Goal: Task Accomplishment & Management: Use online tool/utility

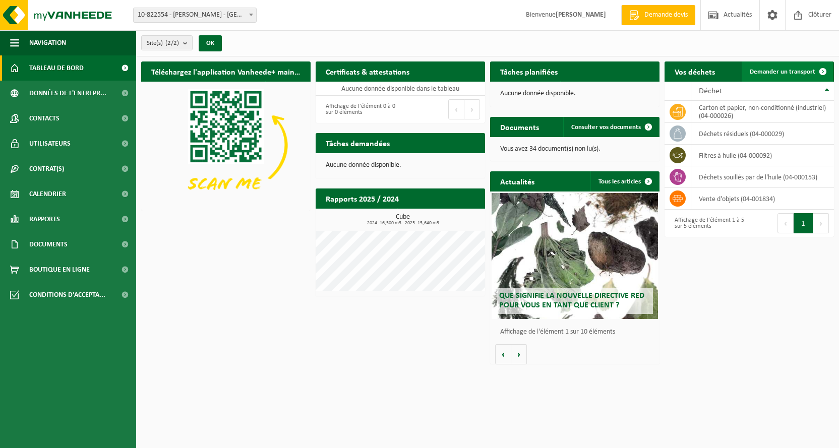
click at [763, 72] on span "Demander un transport" at bounding box center [782, 72] width 66 height 7
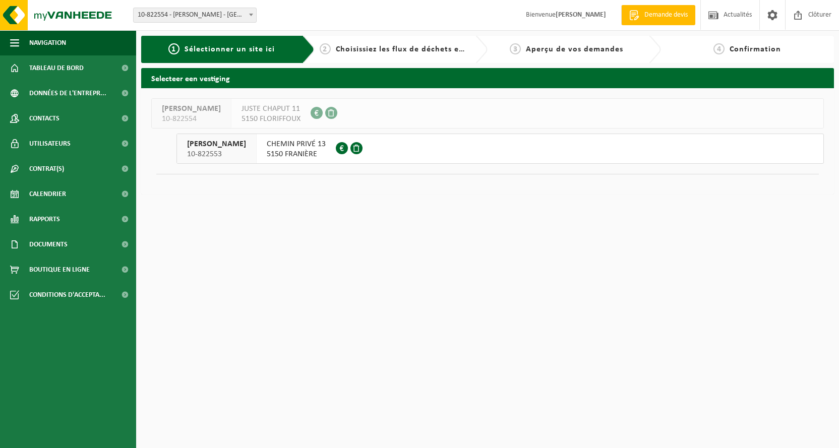
click at [267, 146] on span "CHEMIN PRIVÉ 13" at bounding box center [296, 144] width 59 height 10
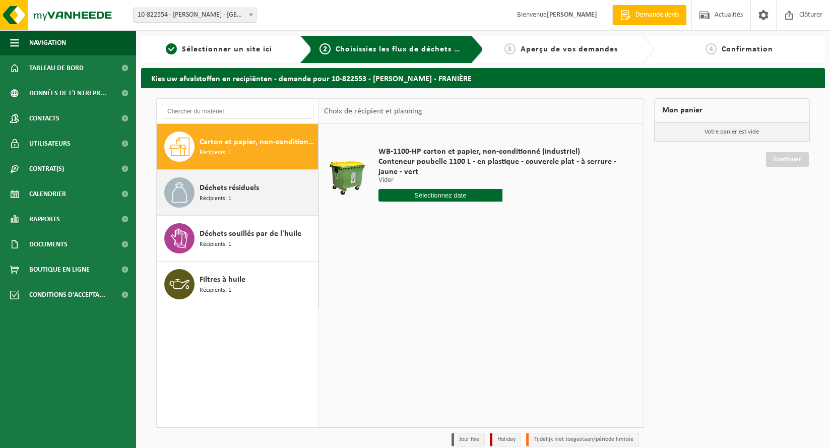
click at [203, 182] on div "Déchets résiduels Récipients: 1" at bounding box center [258, 192] width 116 height 30
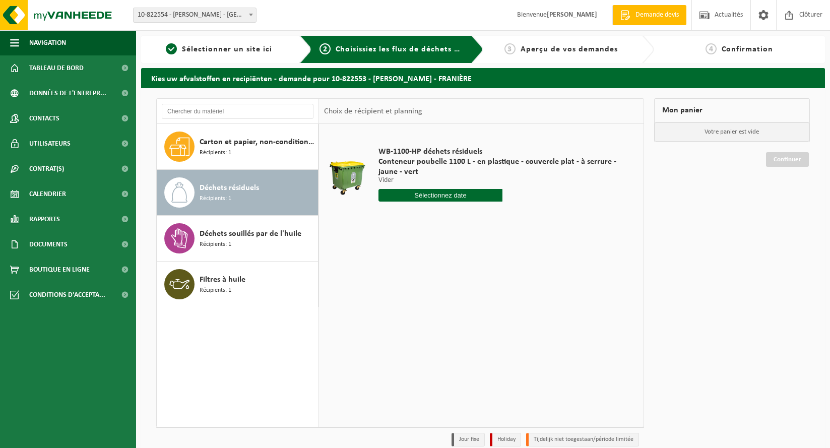
click at [440, 193] on input "text" at bounding box center [440, 195] width 123 height 13
click at [392, 301] on div "20" at bounding box center [388, 301] width 18 height 16
type input "à partir de 2025-10-20"
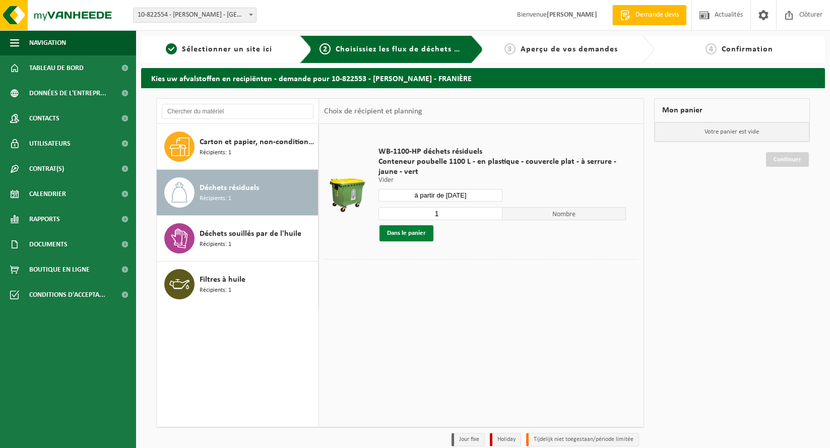
click at [410, 230] on button "Dans le panier" at bounding box center [407, 233] width 54 height 16
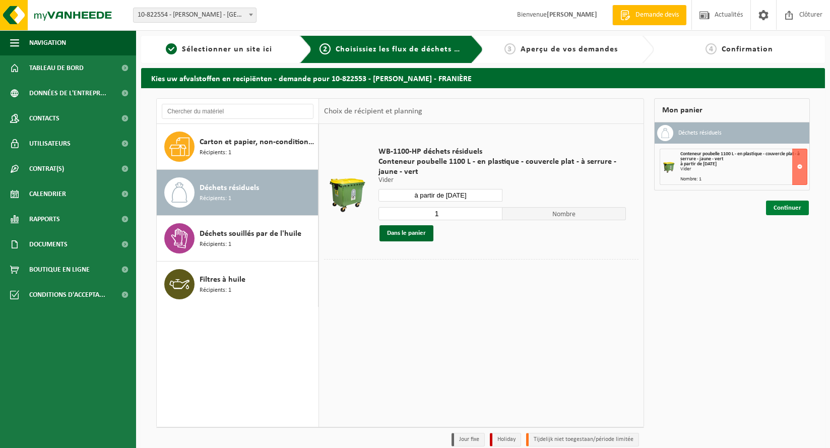
click at [794, 209] on link "Continuer" at bounding box center [787, 208] width 43 height 15
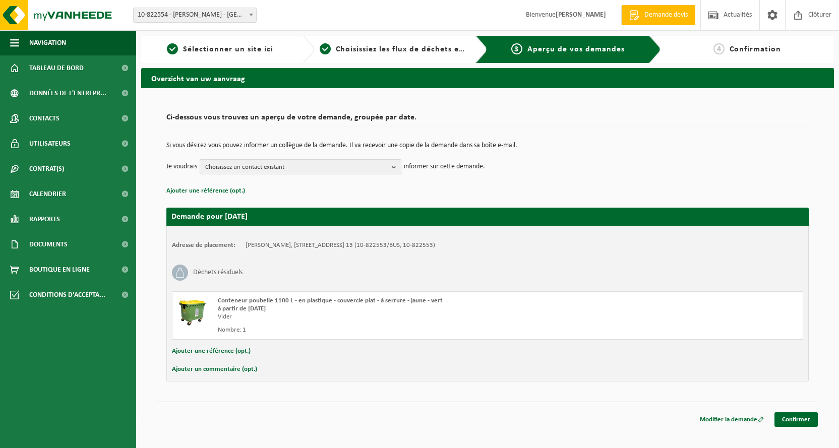
click at [394, 166] on b "button" at bounding box center [396, 167] width 9 height 14
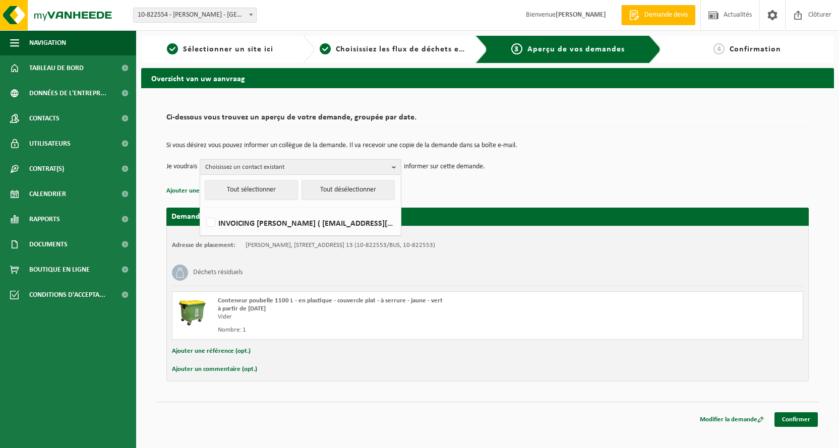
click at [394, 166] on b "button" at bounding box center [396, 167] width 9 height 15
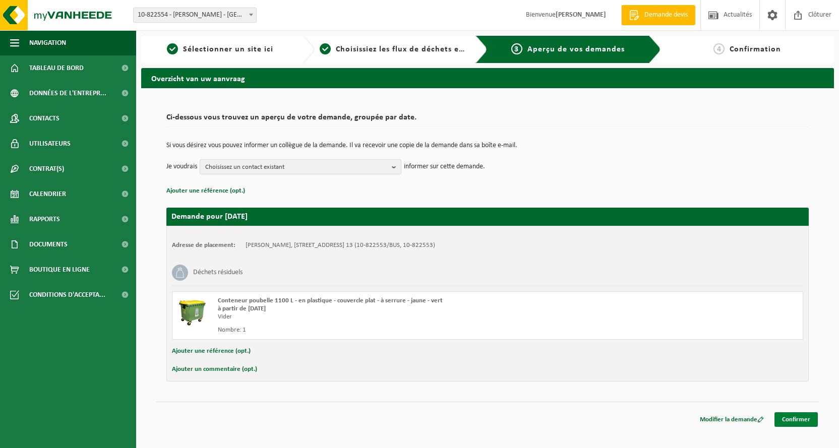
click at [807, 416] on link "Confirmer" at bounding box center [795, 419] width 43 height 15
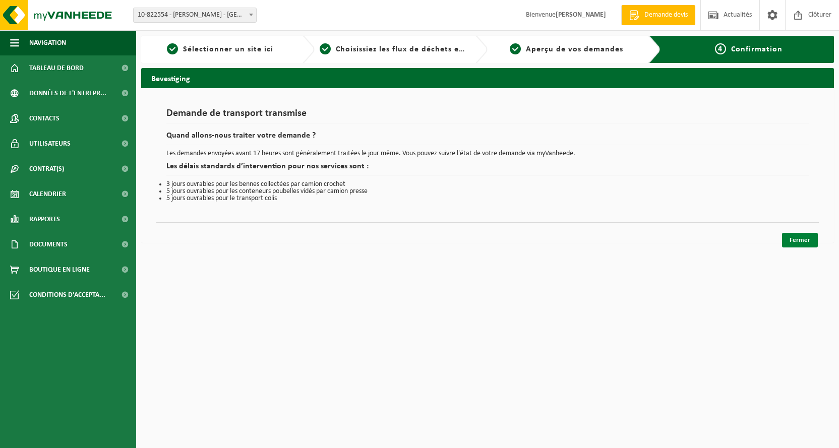
click at [791, 239] on link "Fermer" at bounding box center [800, 240] width 36 height 15
